Goal: Task Accomplishment & Management: Manage account settings

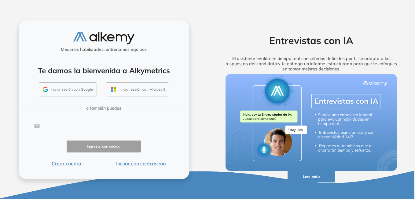
click at [55, 128] on input "text" at bounding box center [109, 126] width 139 height 12
type input "**********"
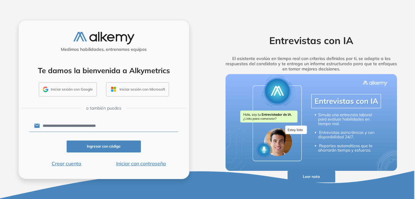
click at [139, 162] on button "Iniciar con contraseña" at bounding box center [141, 163] width 75 height 7
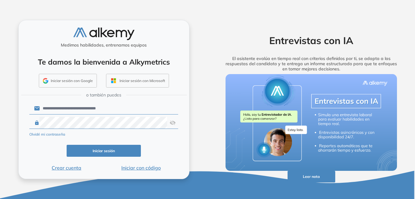
click at [121, 153] on button "Iniciar sesión" at bounding box center [104, 151] width 75 height 12
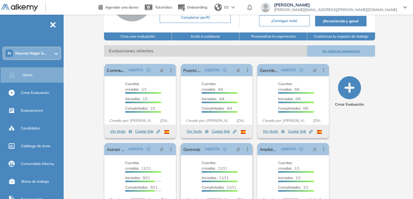
scroll to position [87, 0]
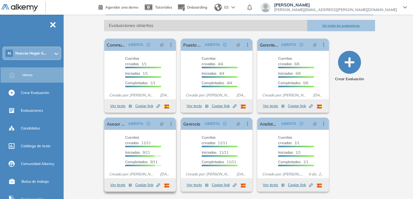
click at [141, 184] on span "Copiar link Created by potrace 1.16, written by [PERSON_NAME] [DATE]-[DATE]" at bounding box center [147, 185] width 25 height 6
click at [145, 185] on span "Copiar link Created by potrace 1.16, written by [PERSON_NAME] [DATE]-[DATE]" at bounding box center [147, 185] width 25 height 6
